Goal: Navigation & Orientation: Find specific page/section

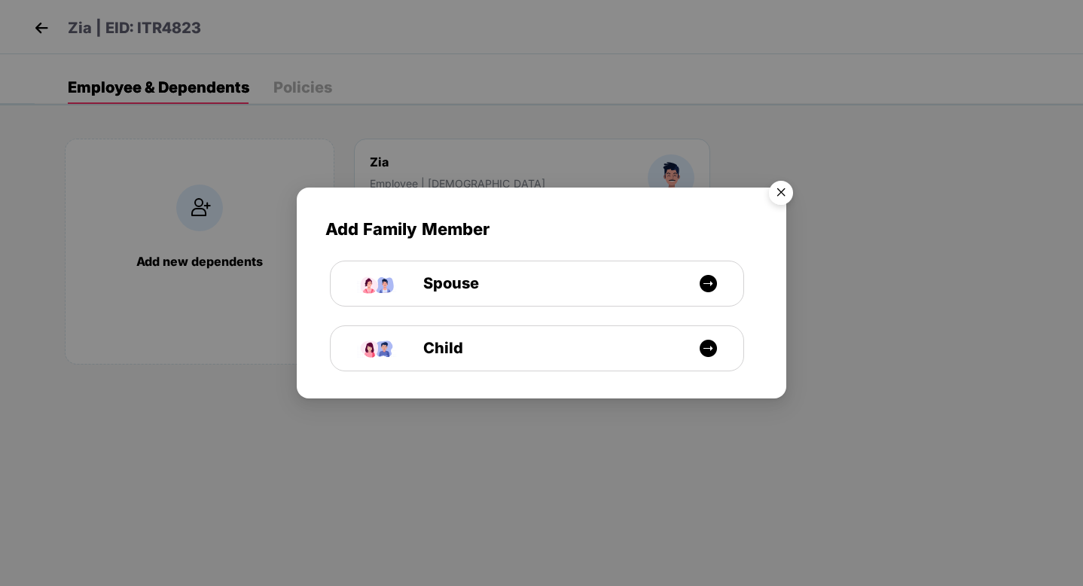
click at [781, 192] on img "Close" at bounding box center [781, 195] width 42 height 42
click at [450, 90] on div "Add Family Member Spouse Child" at bounding box center [541, 293] width 1083 height 586
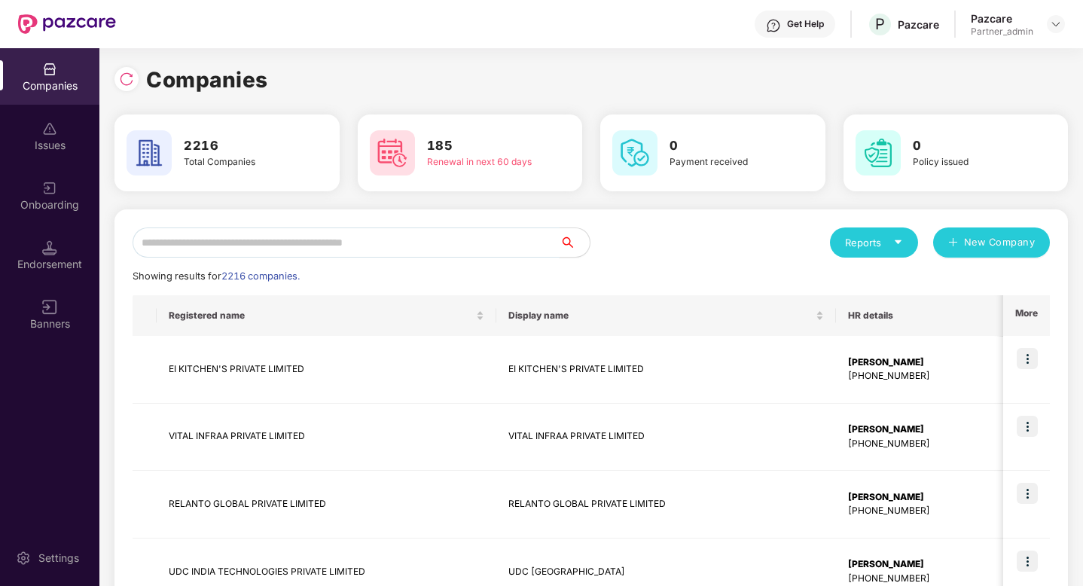
click at [289, 247] on input "text" at bounding box center [346, 242] width 427 height 30
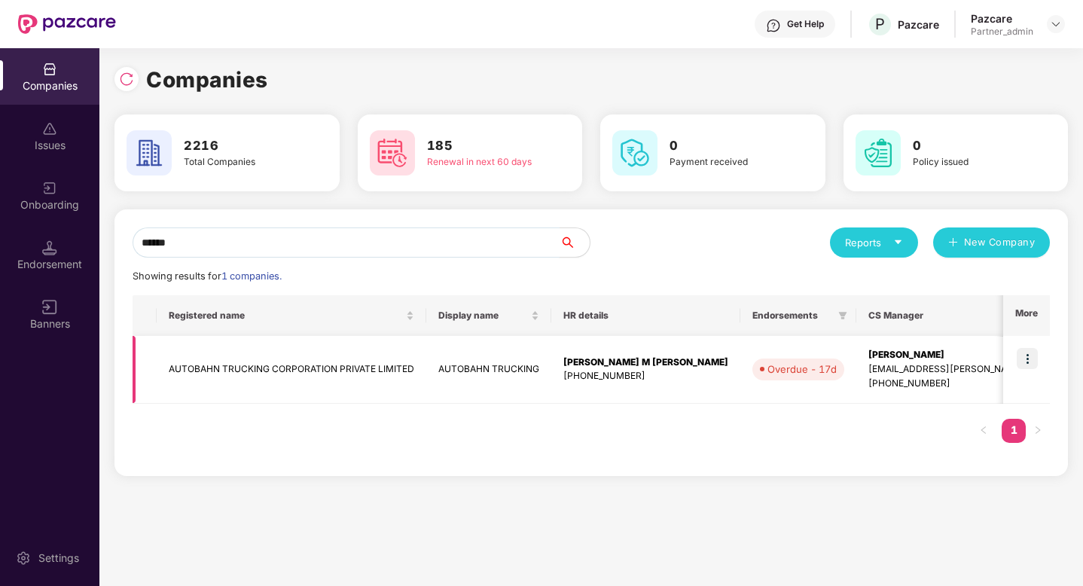
type input "******"
click at [1028, 354] on img at bounding box center [1027, 358] width 21 height 21
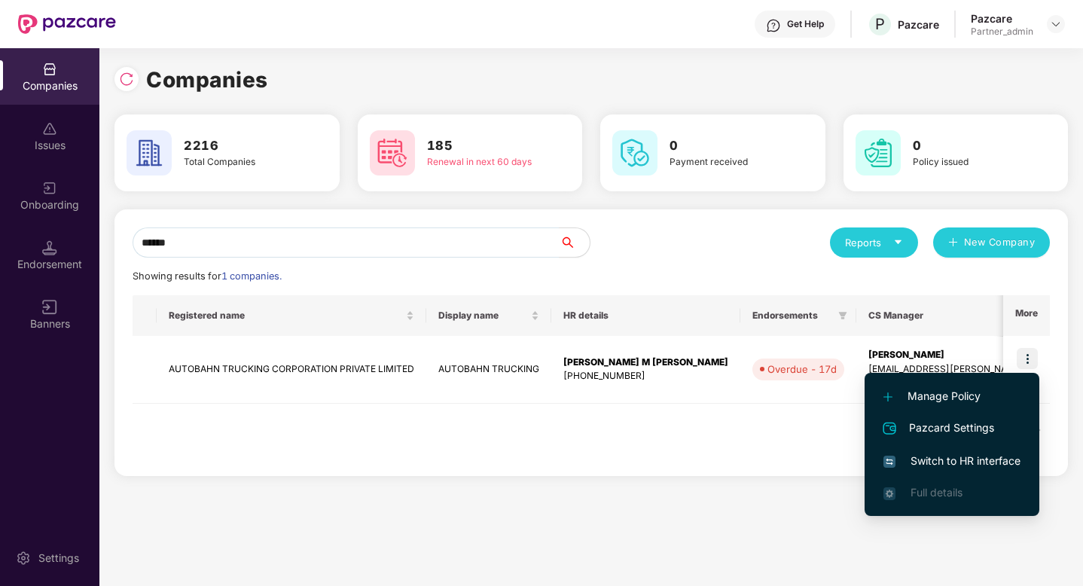
click at [954, 455] on span "Switch to HR interface" at bounding box center [952, 461] width 137 height 17
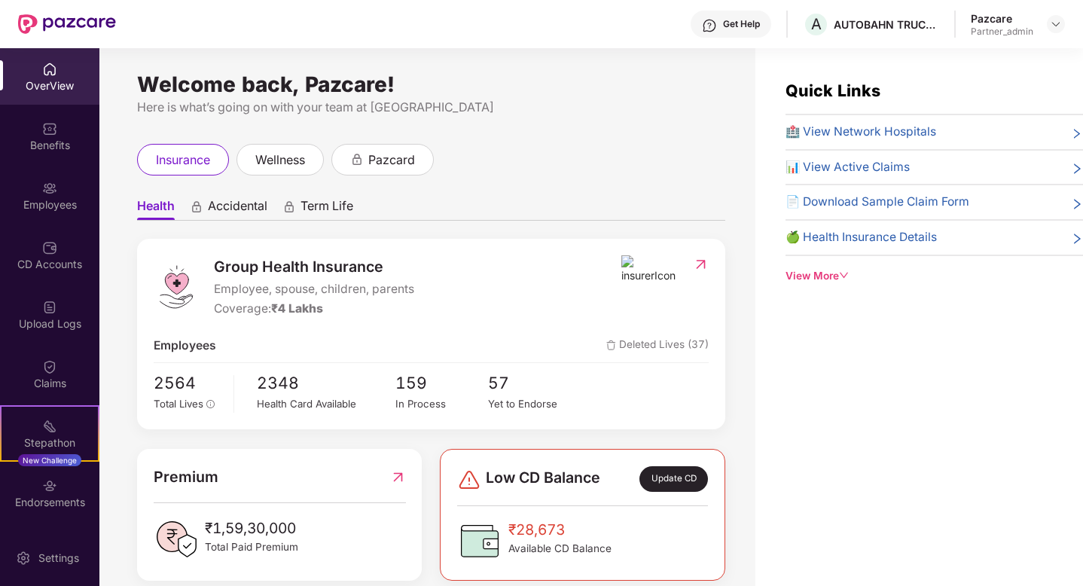
click at [26, 205] on div "Employees" at bounding box center [49, 204] width 99 height 15
